Goal: Information Seeking & Learning: Learn about a topic

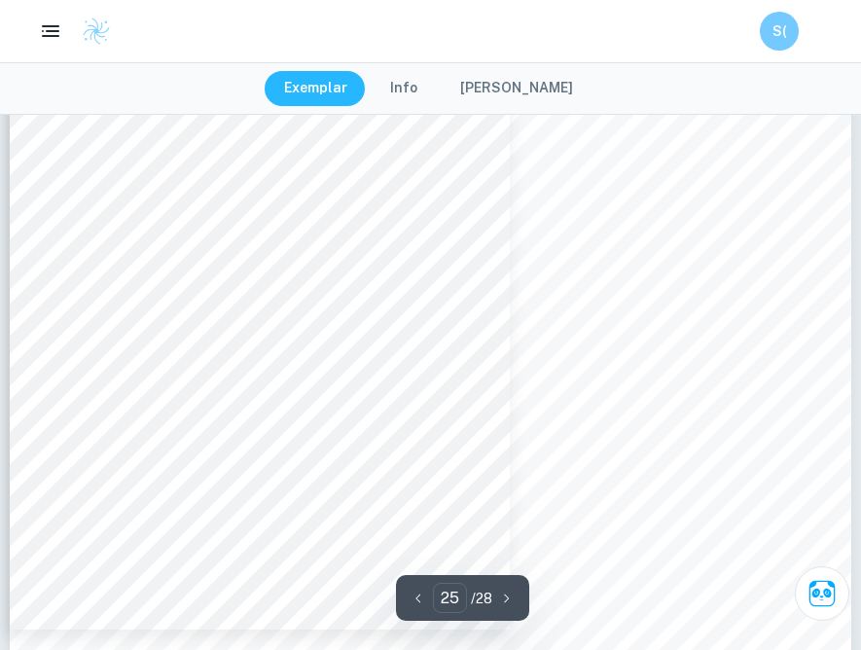
scroll to position [27387, 0]
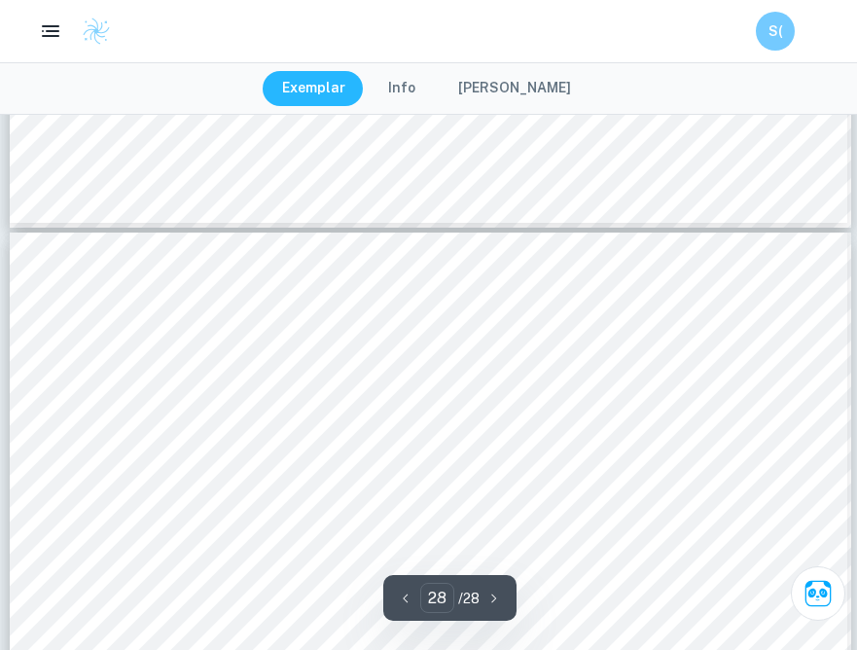
scroll to position [30246, 0]
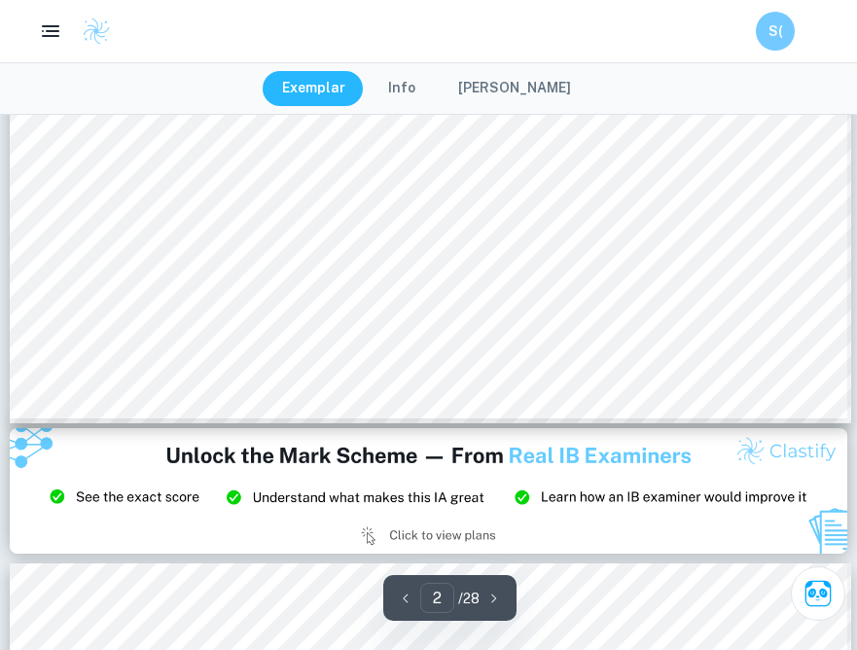
type input "3"
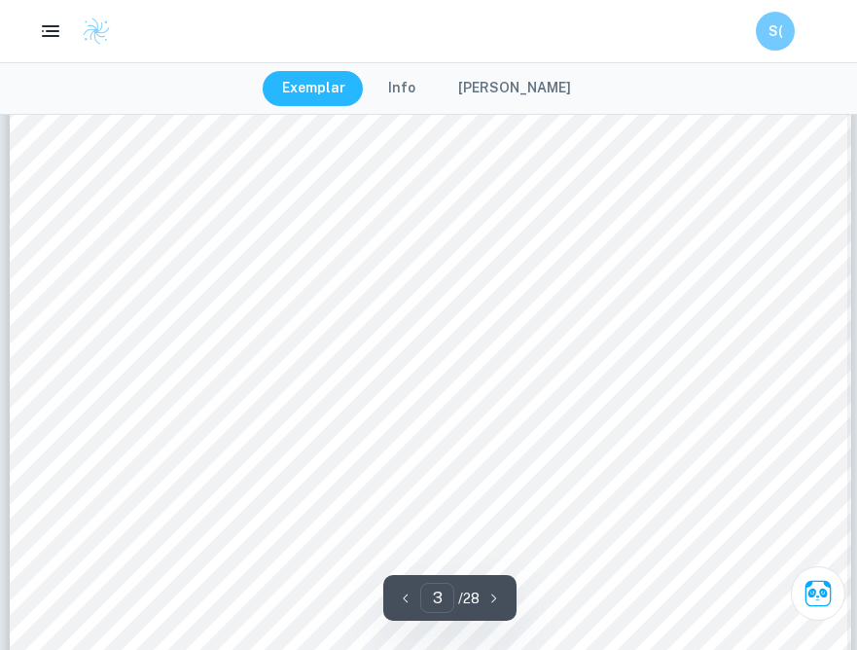
scroll to position [2855, 0]
